Goal: Information Seeking & Learning: Learn about a topic

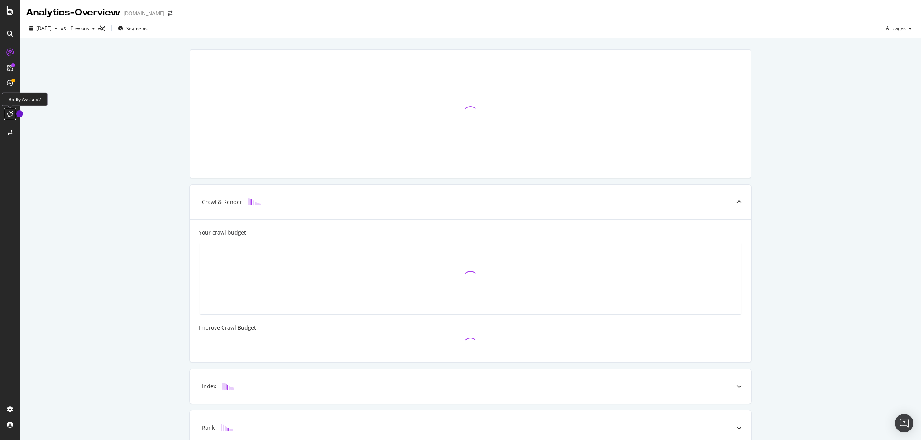
click at [10, 114] on icon at bounding box center [10, 114] width 6 height 6
